Goal: Task Accomplishment & Management: Manage account settings

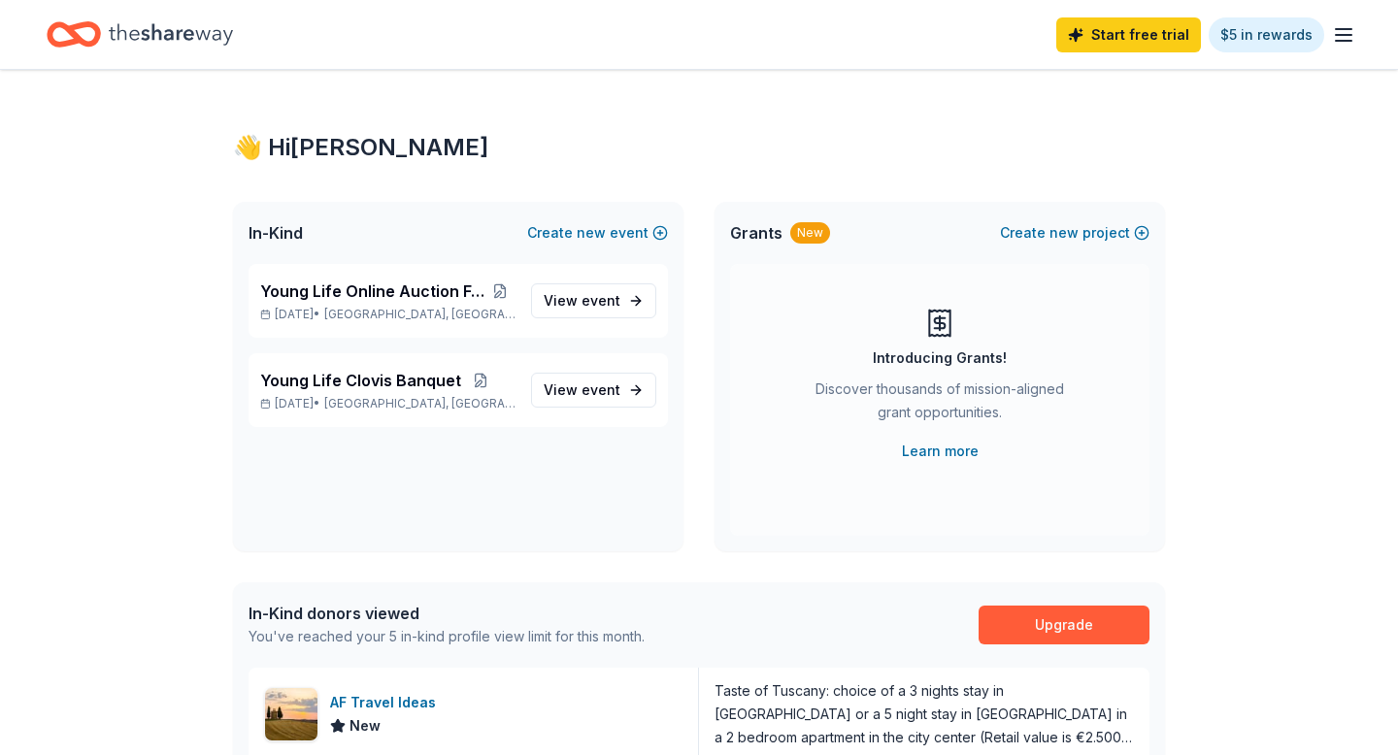
scroll to position [388, 0]
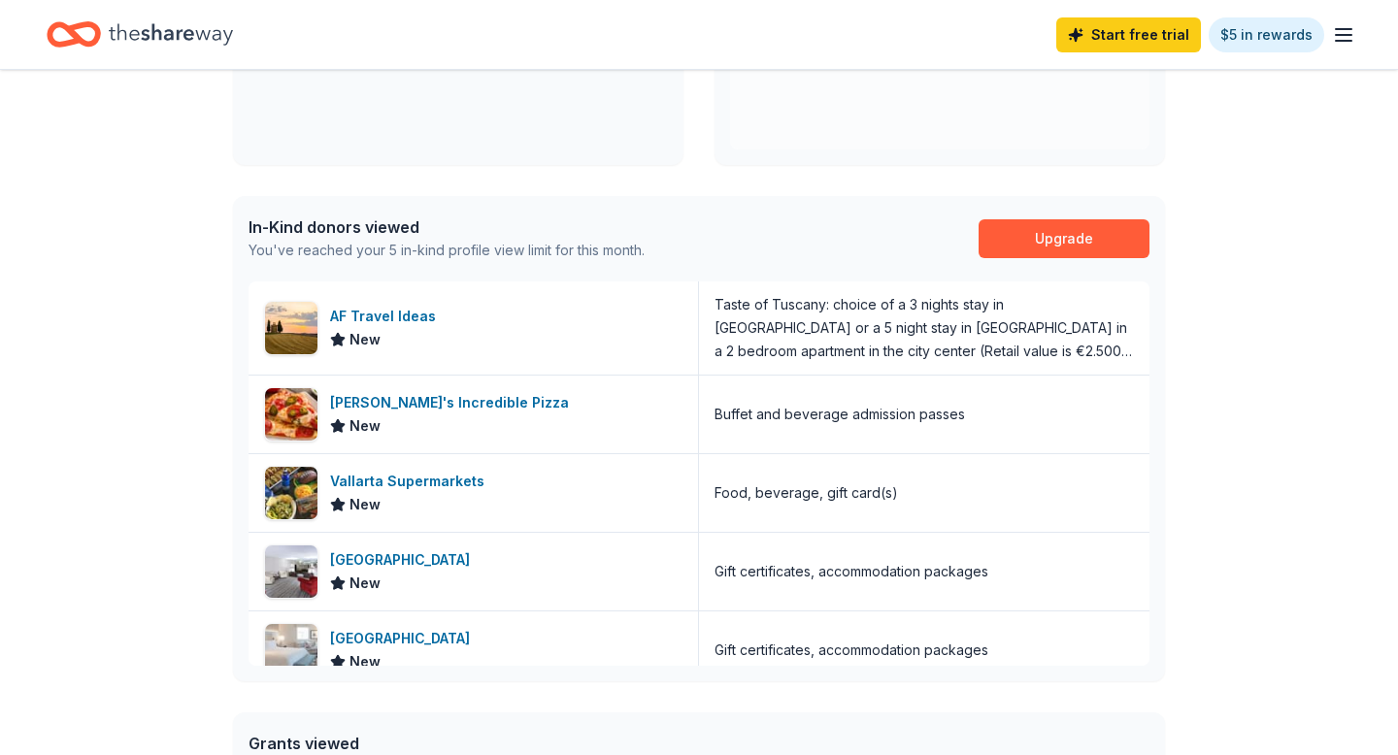
click at [157, 26] on icon "Home" at bounding box center [171, 35] width 124 height 40
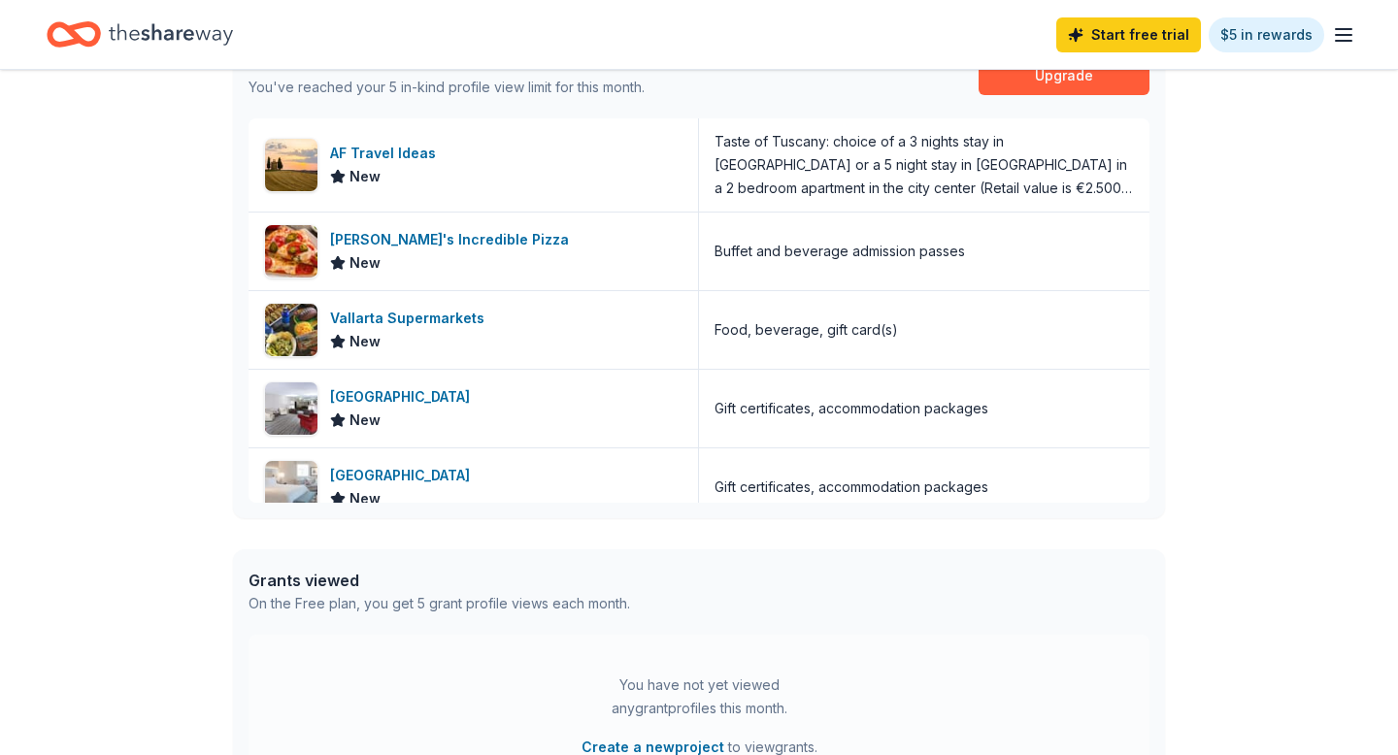
scroll to position [582, 0]
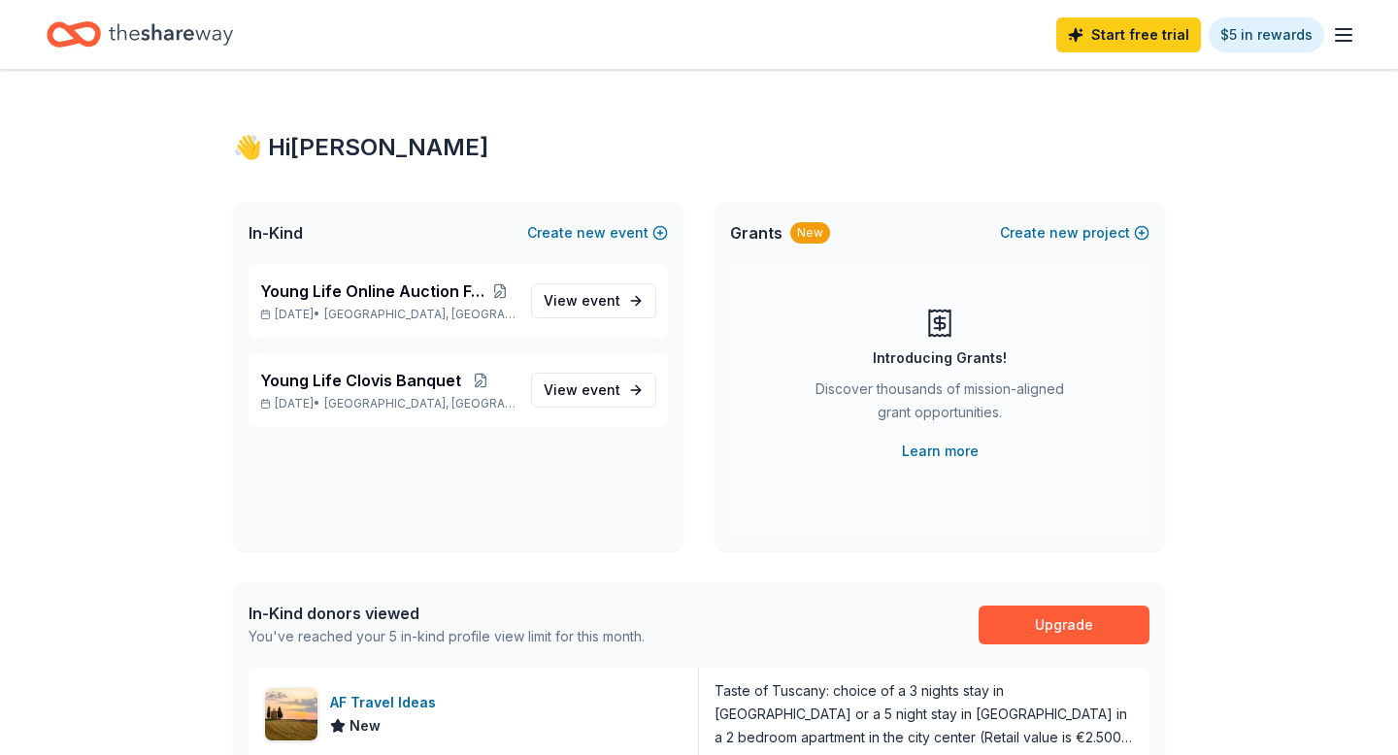
scroll to position [582, 0]
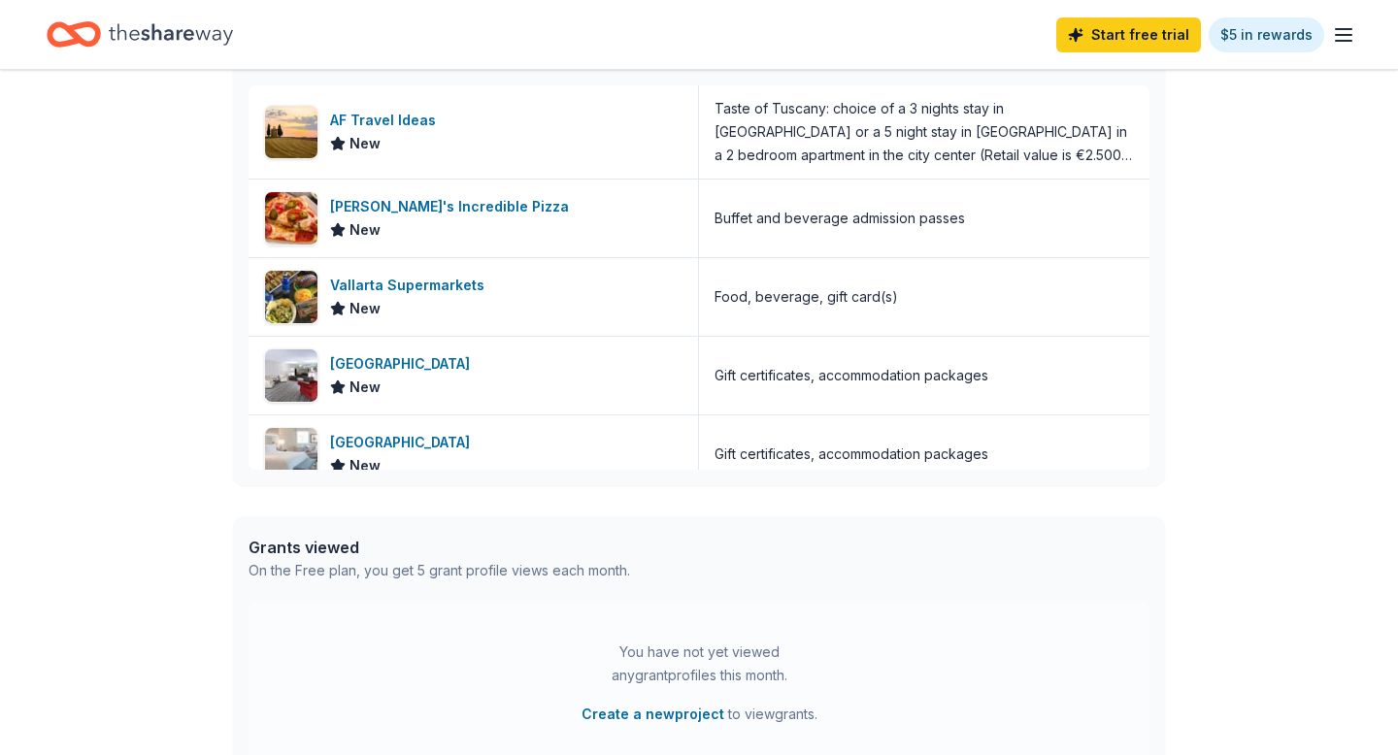
click at [1348, 32] on icon "button" at bounding box center [1343, 34] width 23 height 23
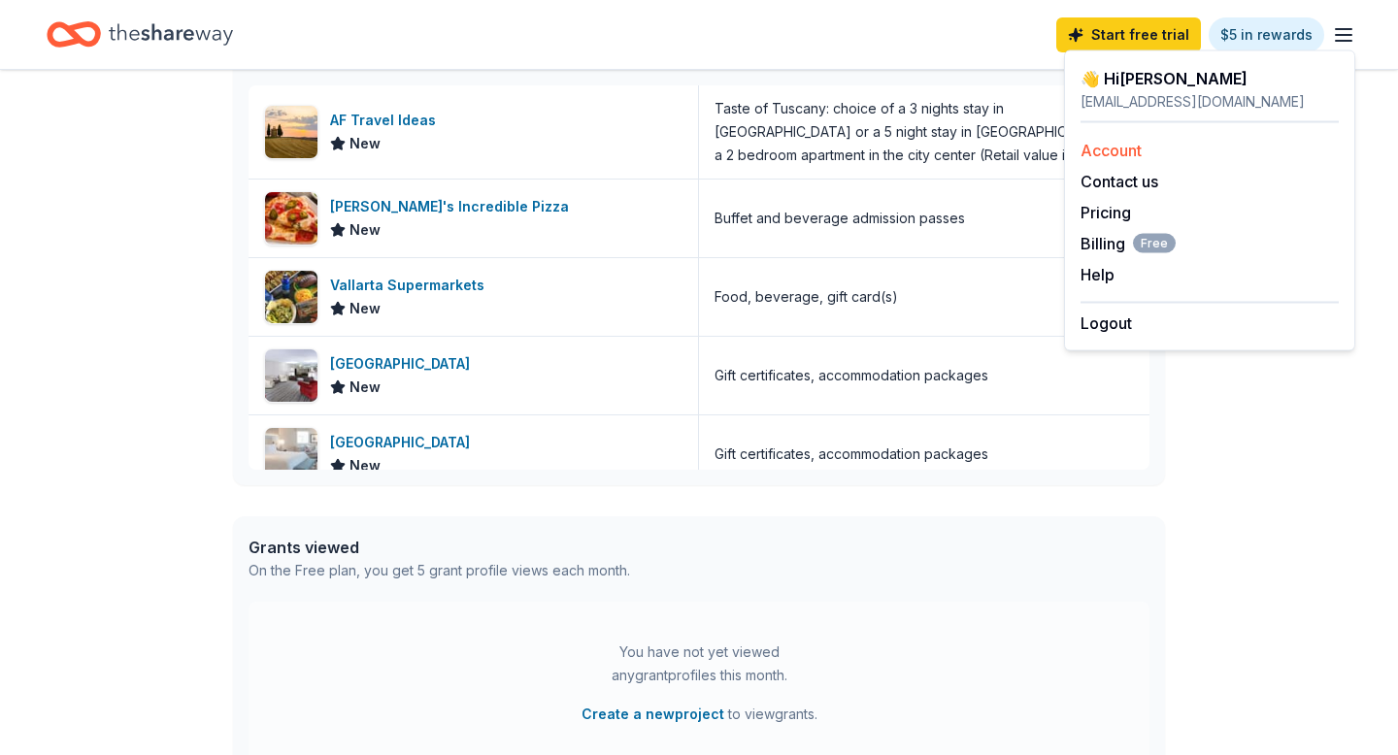
click at [1184, 152] on div "Account" at bounding box center [1209, 150] width 258 height 23
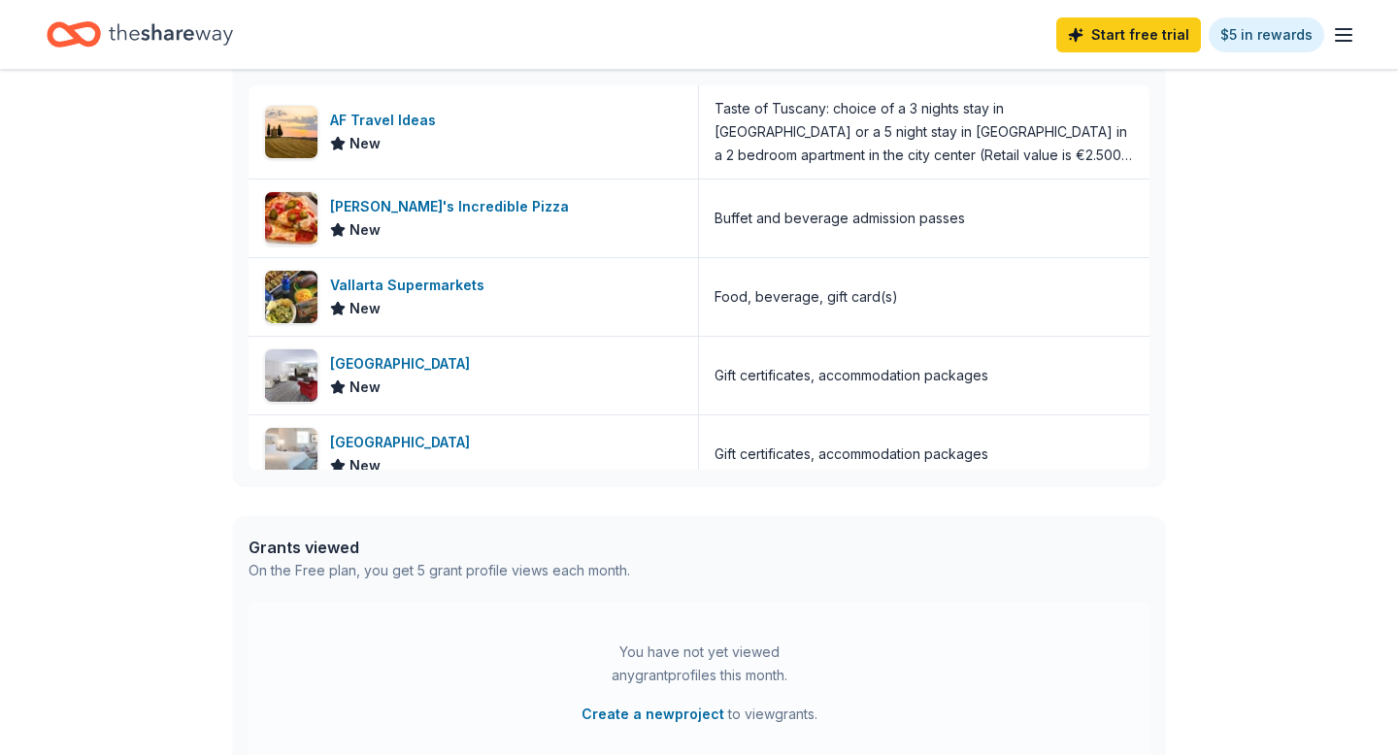
click at [1342, 35] on line "button" at bounding box center [1344, 35] width 16 height 0
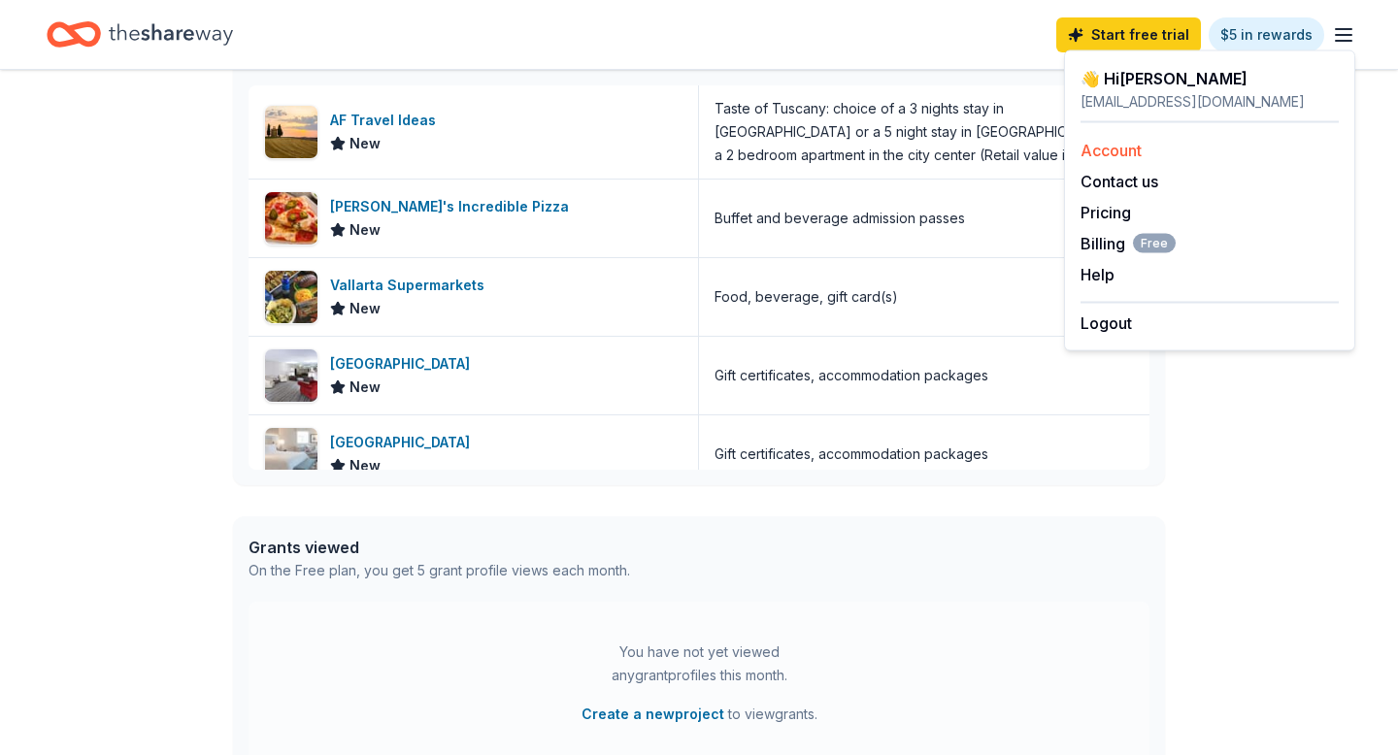
click at [1115, 152] on link "Account" at bounding box center [1110, 150] width 61 height 19
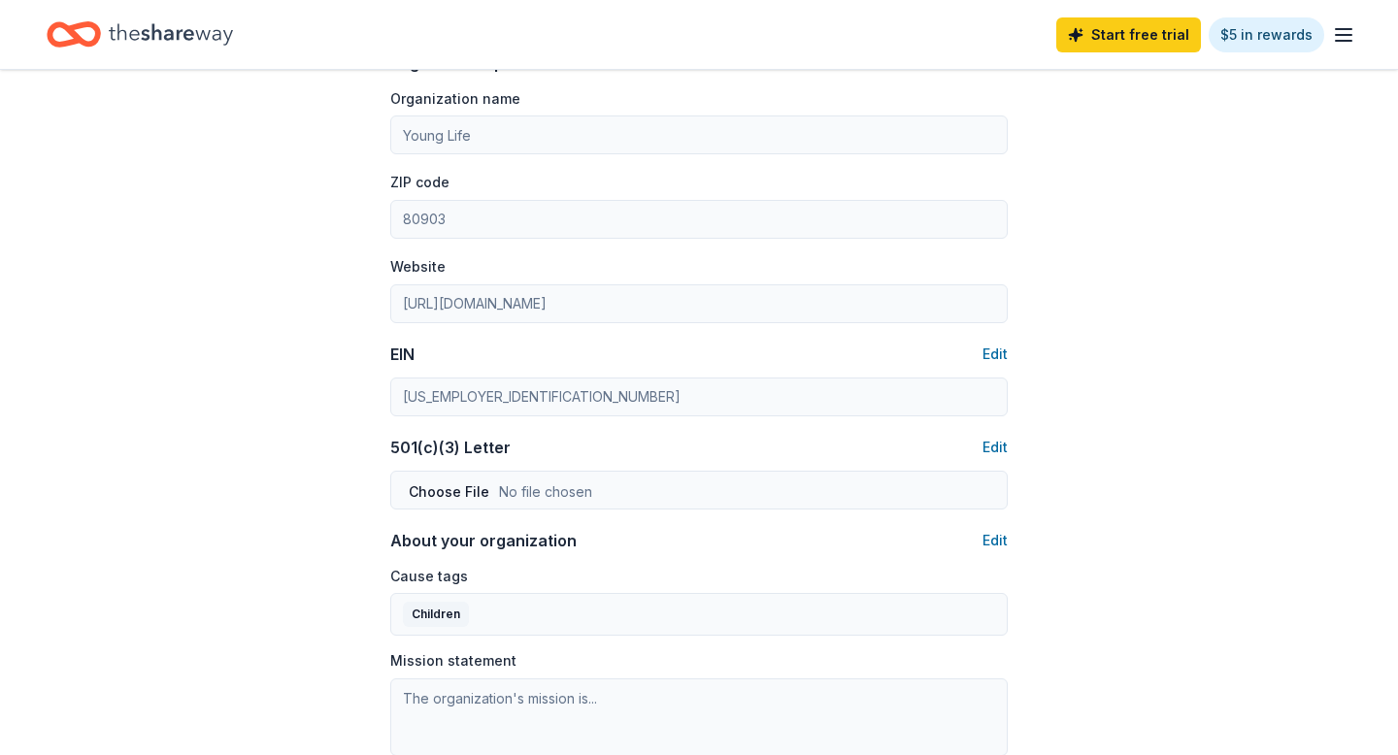
scroll to position [699, 0]
click at [993, 437] on button "Edit" at bounding box center [994, 446] width 25 height 23
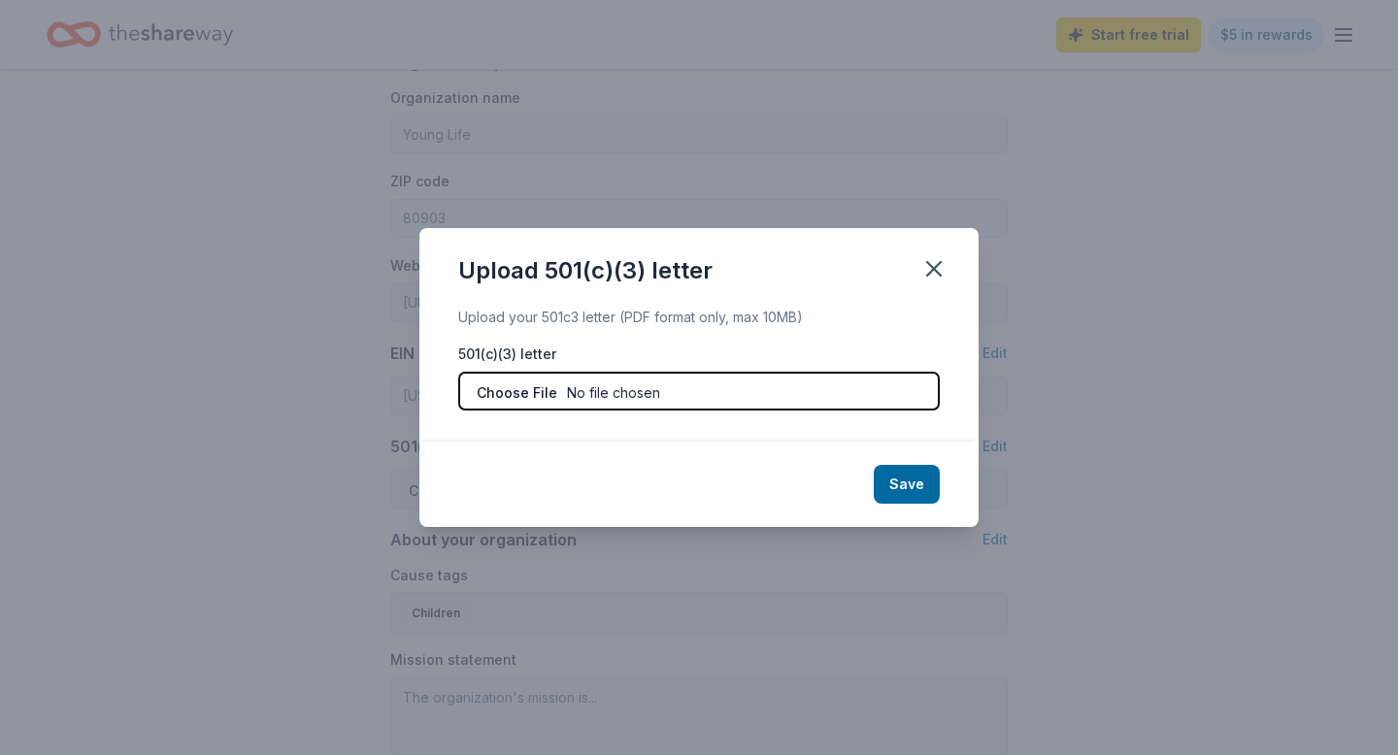
click at [528, 394] on input "file" at bounding box center [698, 391] width 481 height 39
type input "C:\fakepath\YL Cover Letter 501(c)3 (1).pdf"
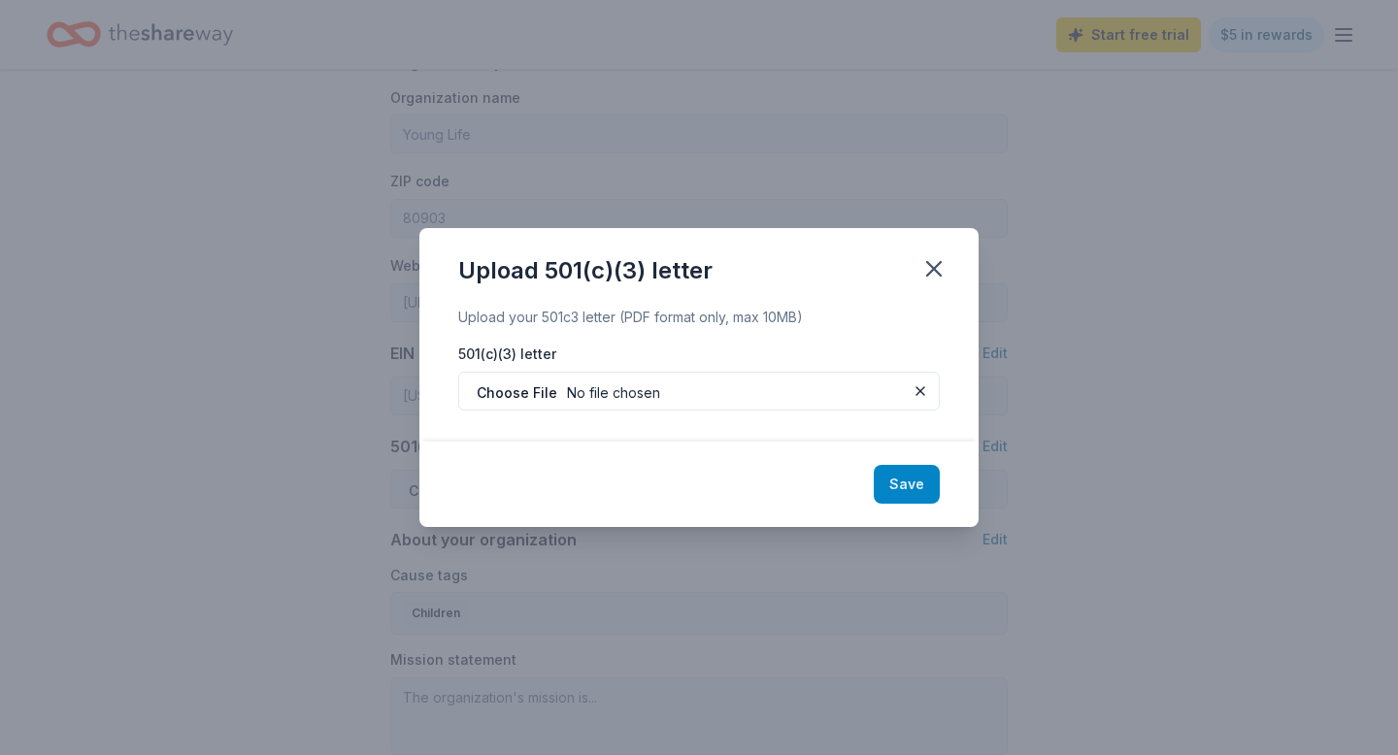
click at [920, 490] on button "Save" at bounding box center [907, 484] width 66 height 39
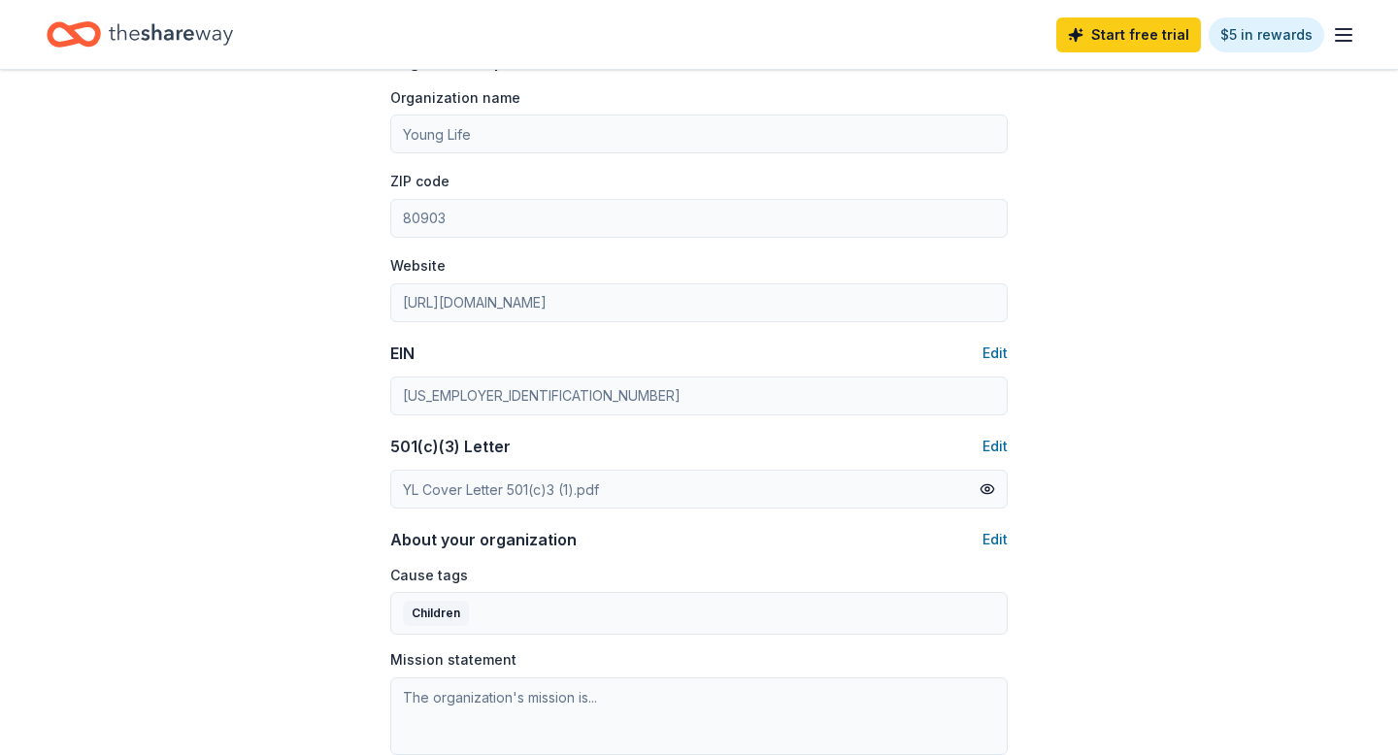
click at [1147, 599] on div "Account About me Profile Edit First name Vanessa Last name Smith Role Area Dire…" at bounding box center [699, 238] width 1398 height 1734
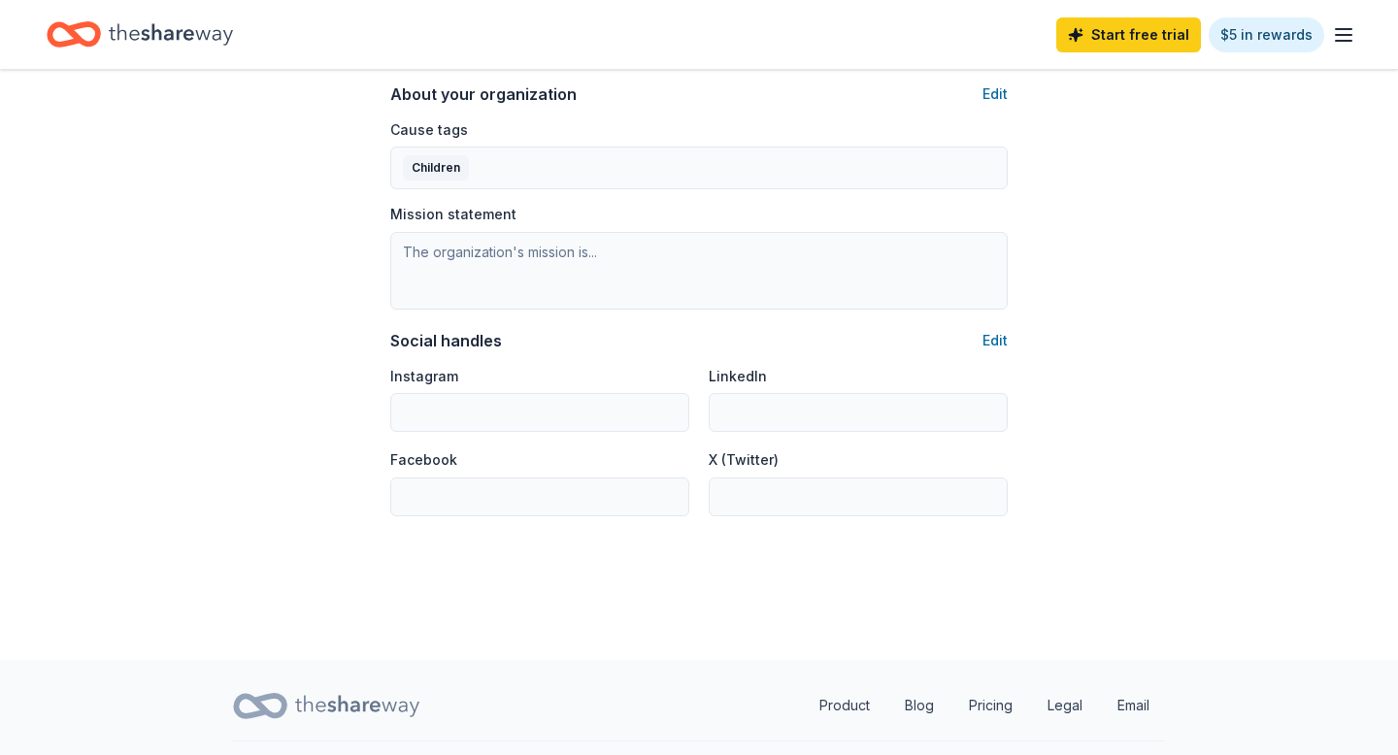
scroll to position [1165, 0]
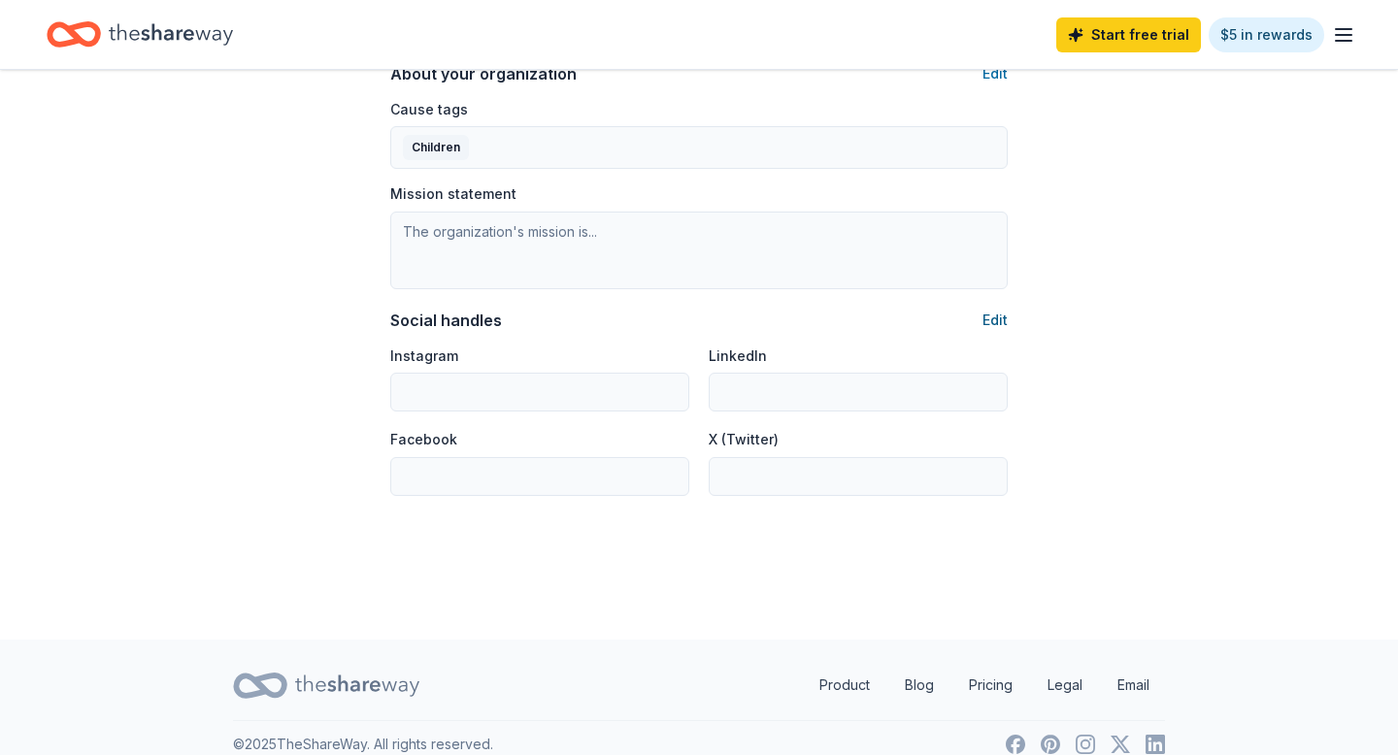
click at [992, 320] on button "Edit" at bounding box center [994, 320] width 25 height 23
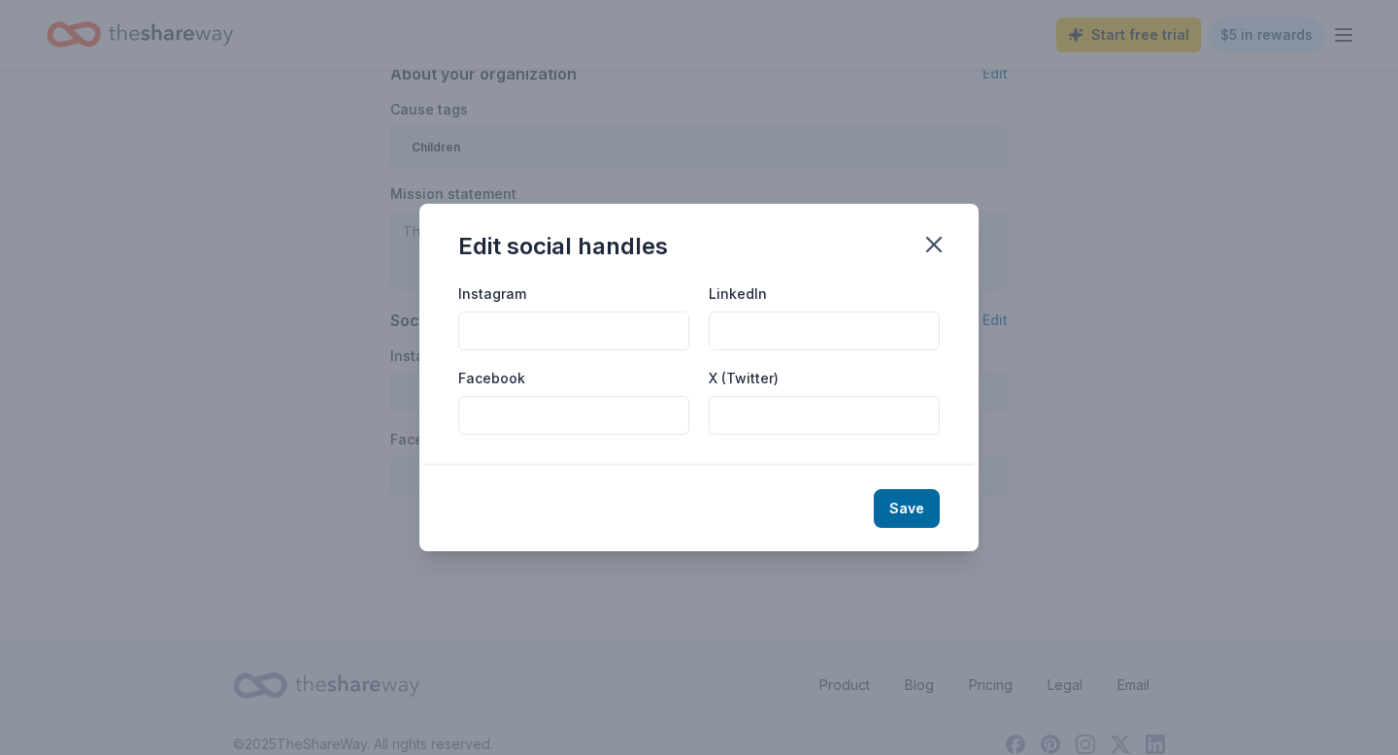
click at [612, 335] on input "Instagram" at bounding box center [573, 331] width 231 height 39
click at [471, 327] on input "younglifeclovis" at bounding box center [573, 331] width 231 height 39
type input "@younglifeclovis"
click at [924, 527] on button "Save" at bounding box center [907, 508] width 66 height 39
type input "@younglifeclovis"
